Goal: Information Seeking & Learning: Learn about a topic

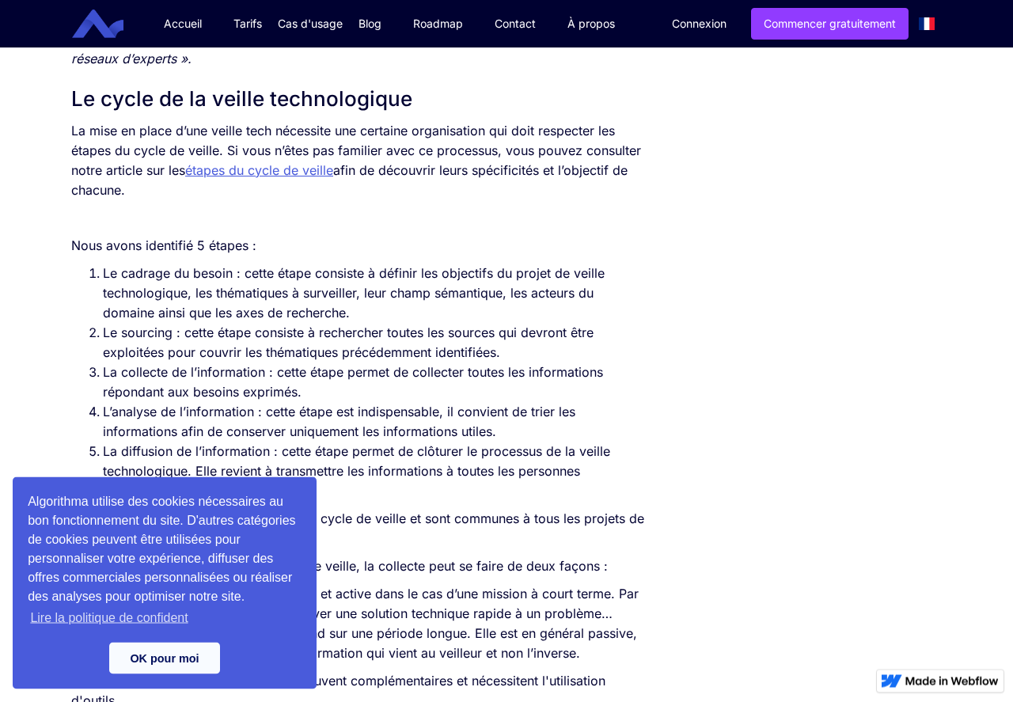
scroll to position [764, 0]
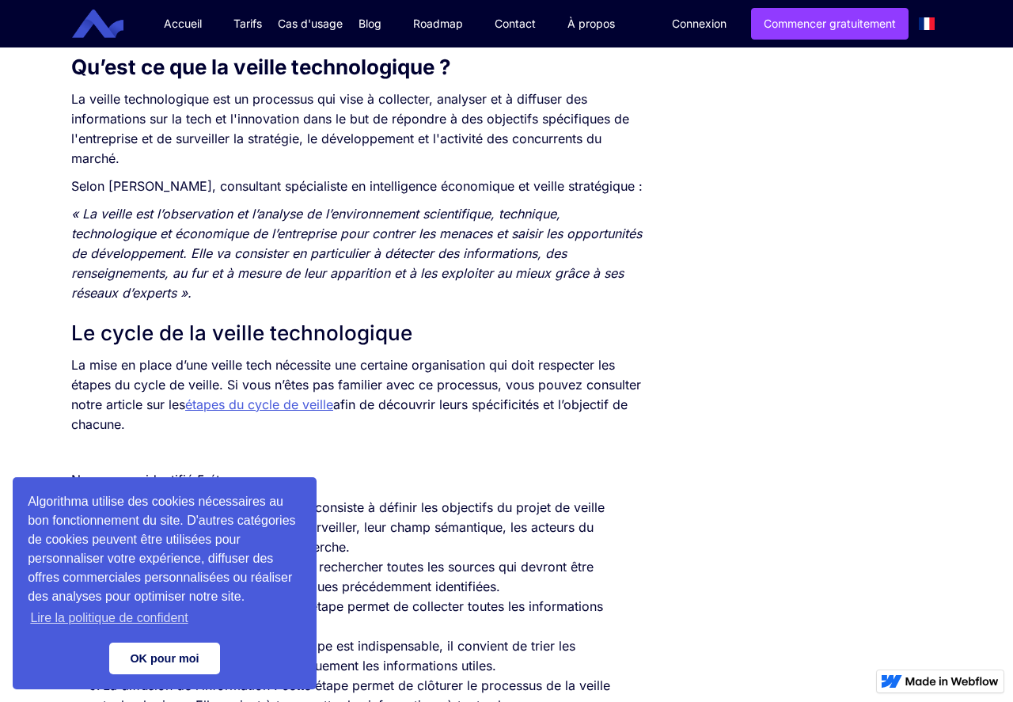
click at [176, 672] on link "OK pour moi" at bounding box center [164, 658] width 111 height 32
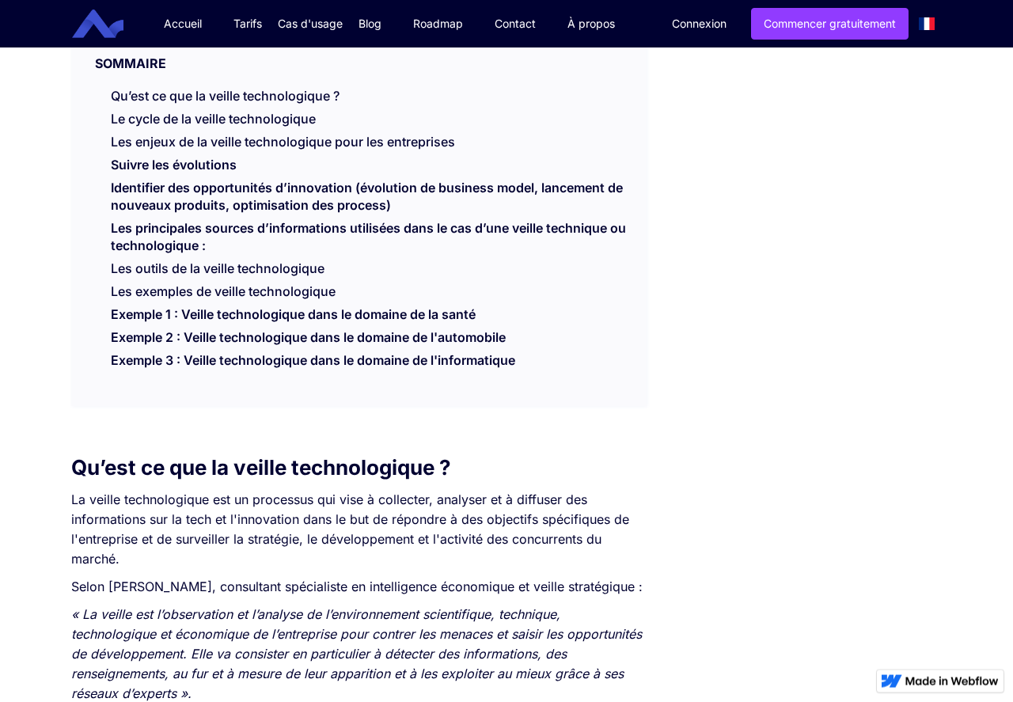
scroll to position [328, 0]
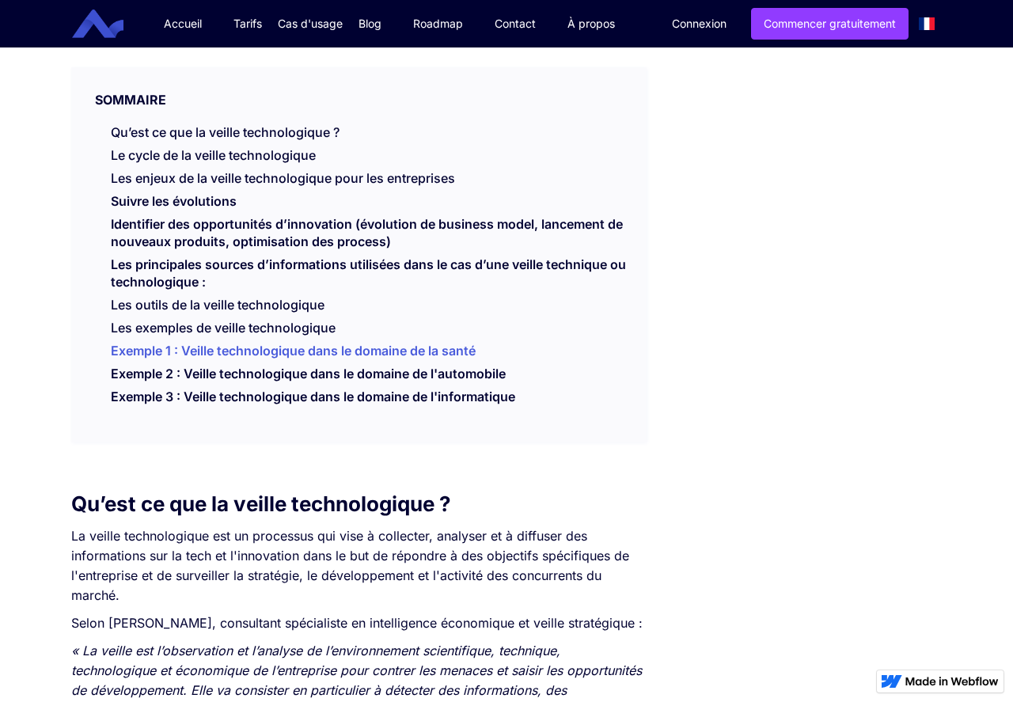
click at [250, 356] on link "Exemple 1 : Veille technologique dans le domaine de la santé" at bounding box center [293, 355] width 365 height 24
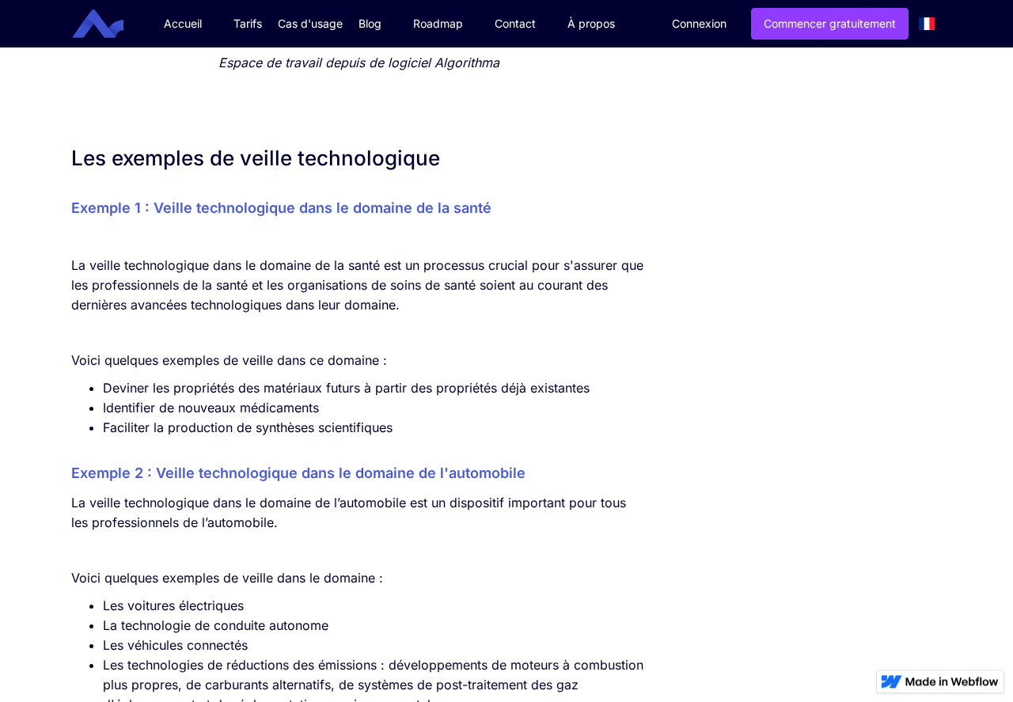
scroll to position [3988, 0]
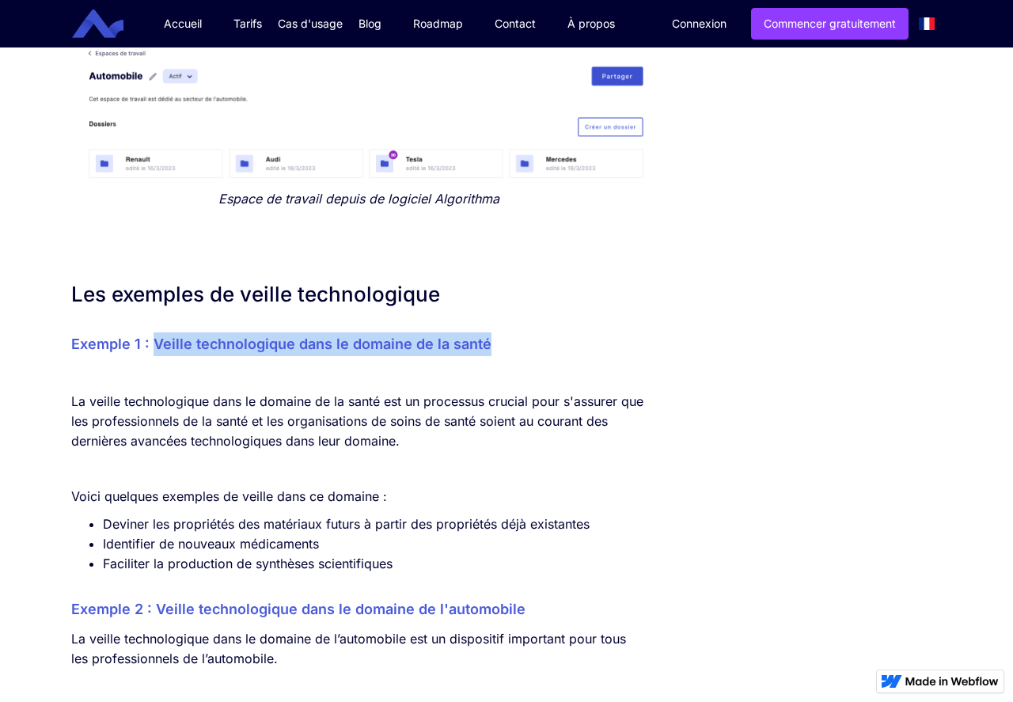
drag, startPoint x: 176, startPoint y: 373, endPoint x: 301, endPoint y: 381, distance: 125.3
copy h3 "Veille technologique dans le domaine de la santé"
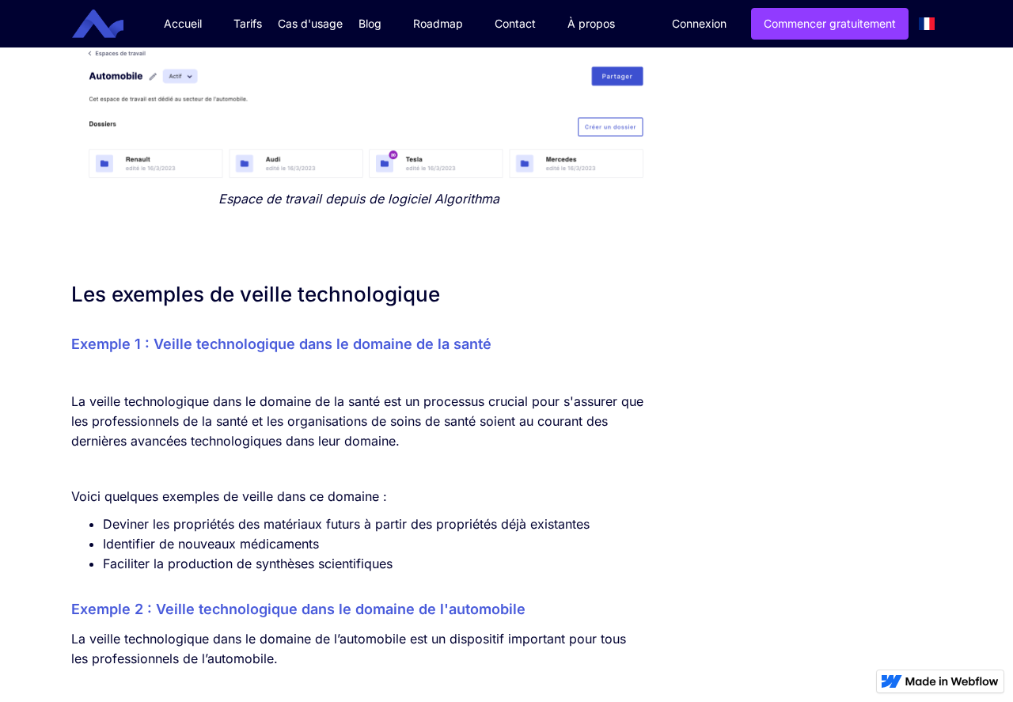
click at [494, 356] on h3 "Exemple 1 : Veille technologique dans le domaine de la santé" at bounding box center [358, 344] width 575 height 24
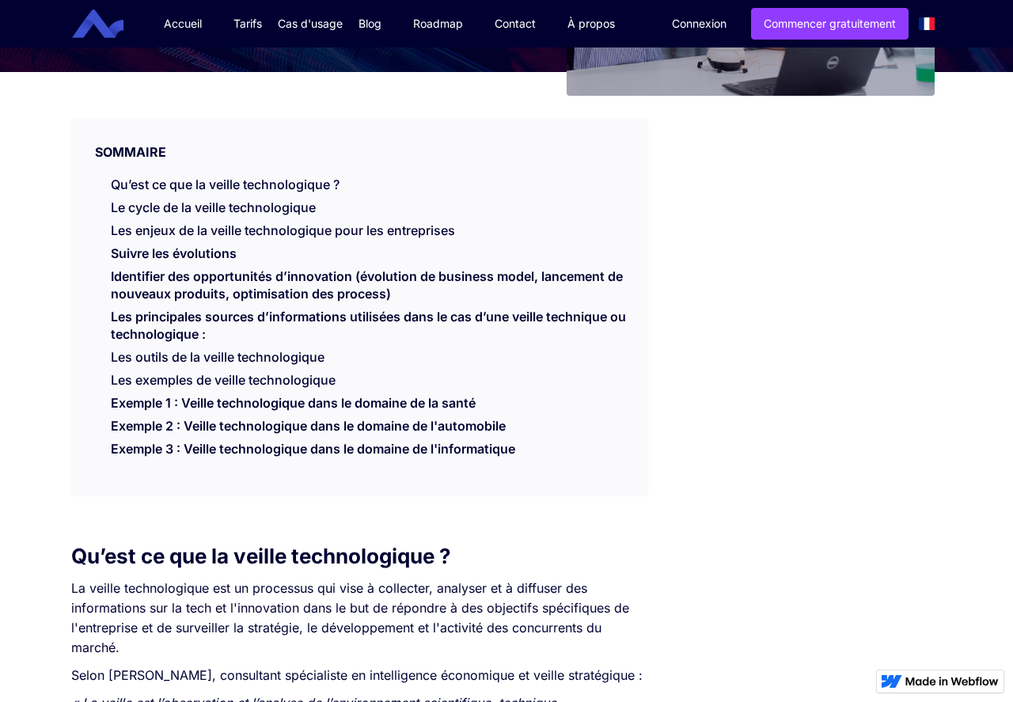
scroll to position [166, 0]
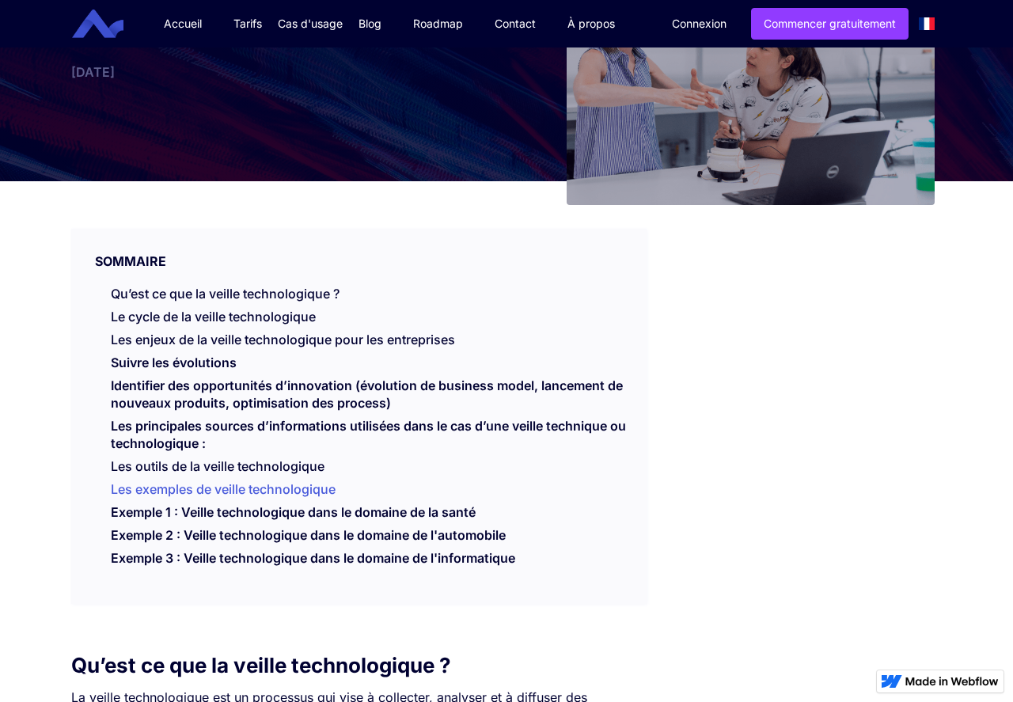
click at [203, 492] on link "Les exemples de veille technologique" at bounding box center [223, 489] width 225 height 16
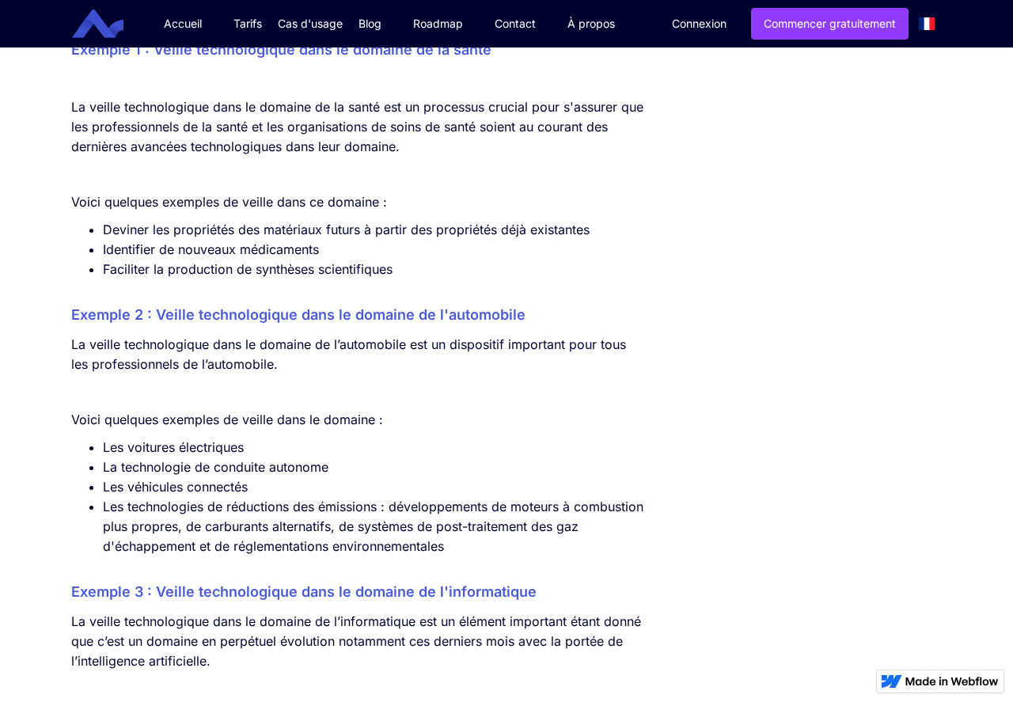
scroll to position [4283, 0]
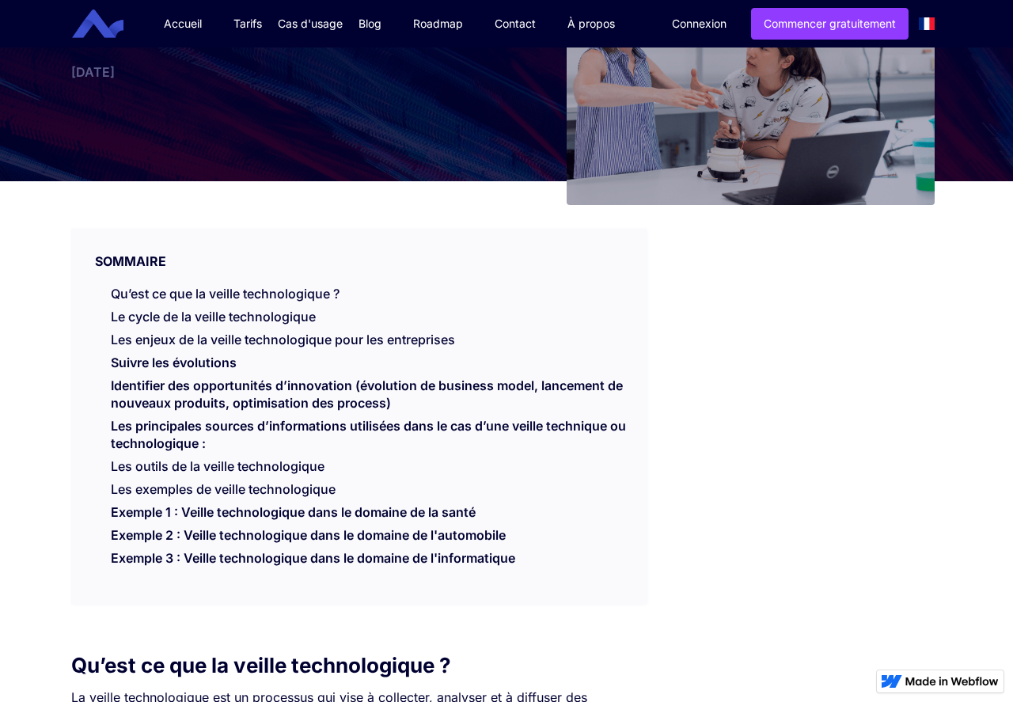
scroll to position [328, 0]
